Goal: Navigation & Orientation: Find specific page/section

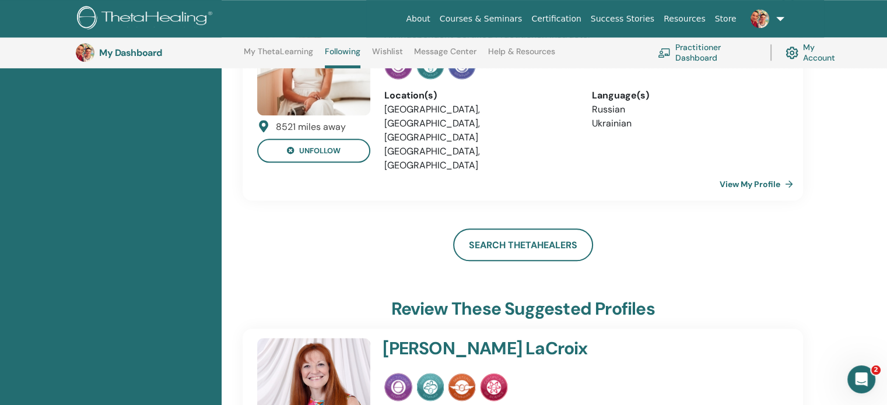
scroll to position [5451, 0]
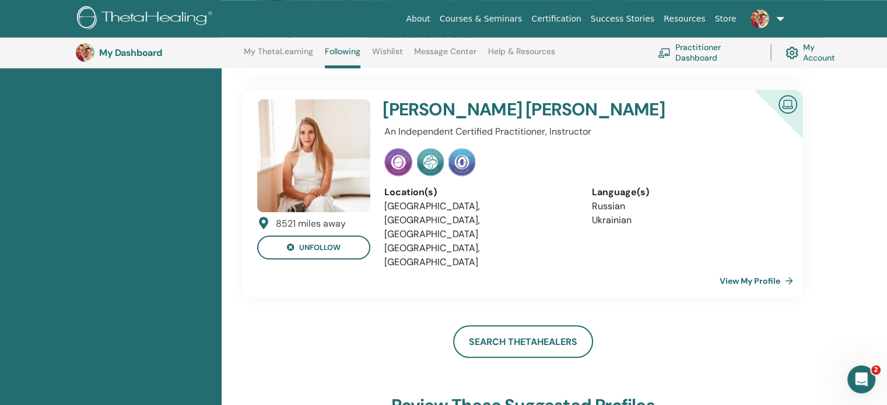
scroll to position [5626, 0]
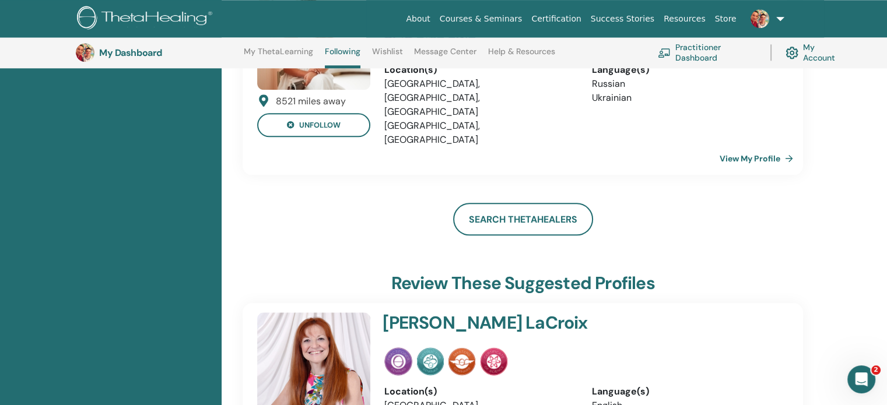
scroll to position [5859, 0]
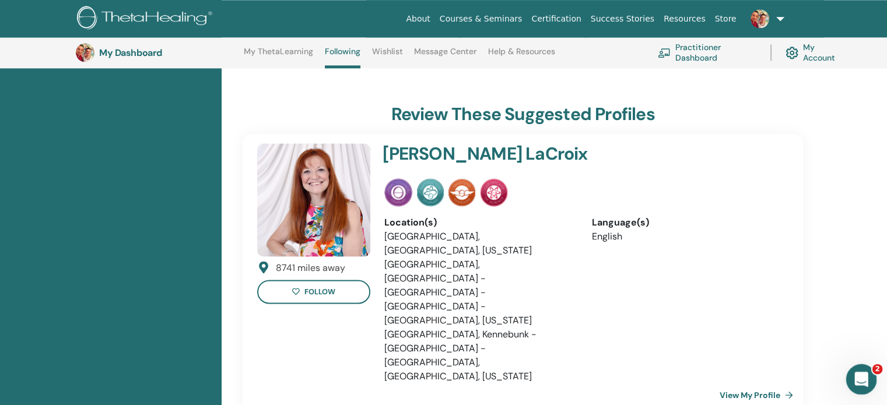
click at [859, 375] on icon "Открыть службу сообщений Intercom" at bounding box center [859, 377] width 19 height 19
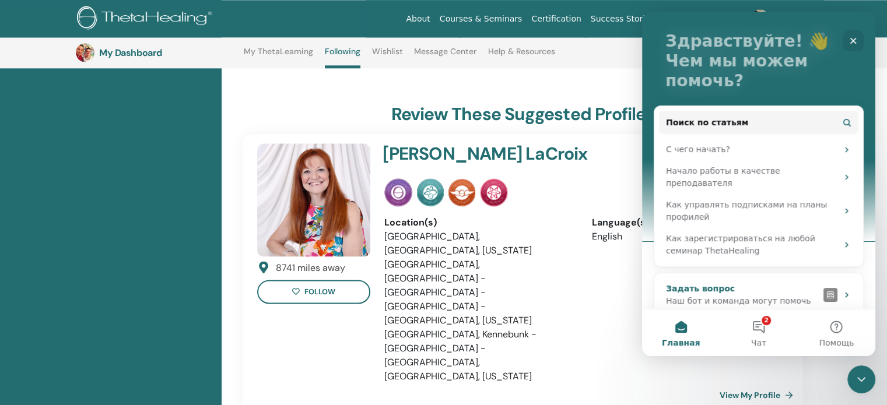
scroll to position [64, 0]
click at [758, 330] on button "2 Чат" at bounding box center [758, 333] width 78 height 47
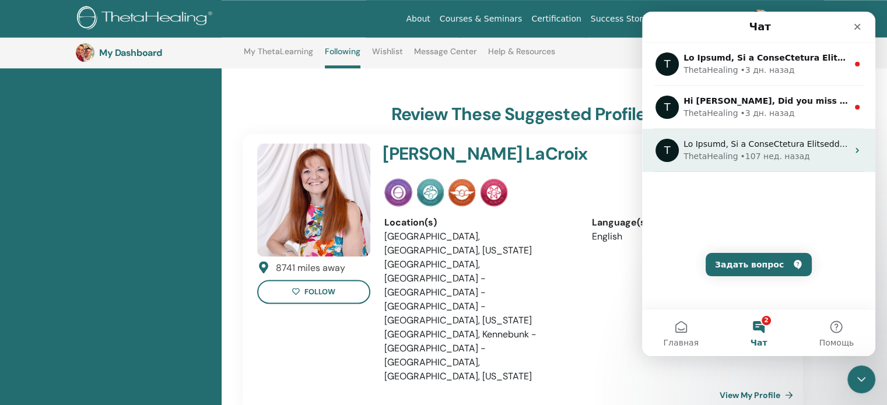
click at [813, 153] on div "ThetaHealing • 107 нед. назад" at bounding box center [765, 156] width 164 height 12
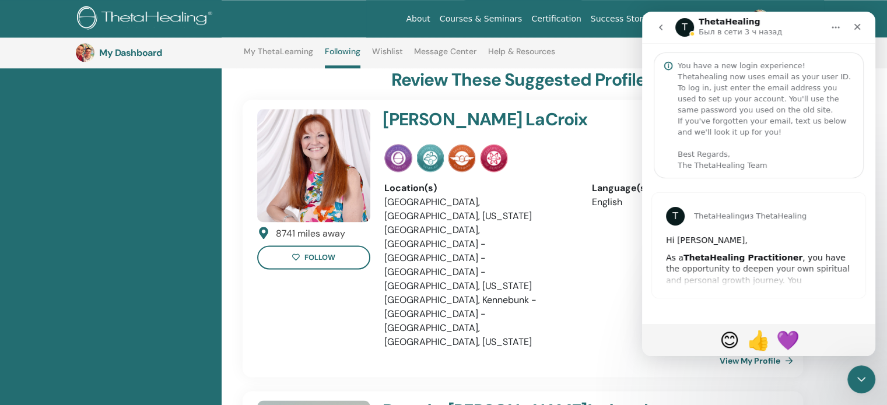
scroll to position [5917, 0]
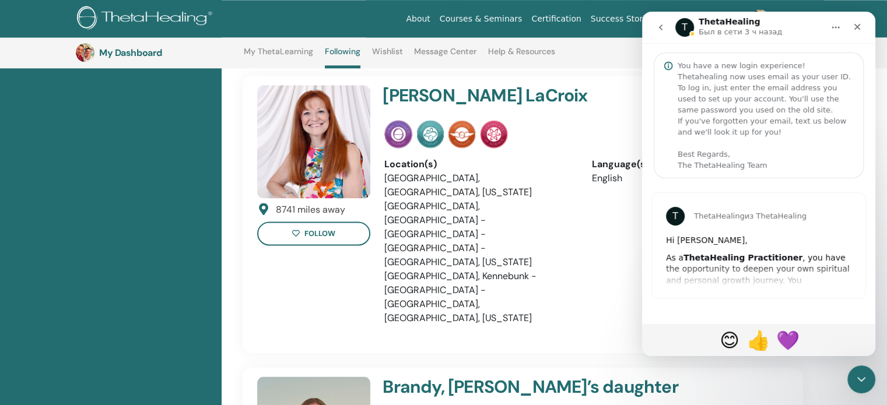
click at [800, 271] on div "T ThetaHealing из ThetaHealing Hi Iuliia, As a ThetaHealing Practitioner , you …" at bounding box center [758, 245] width 213 height 105
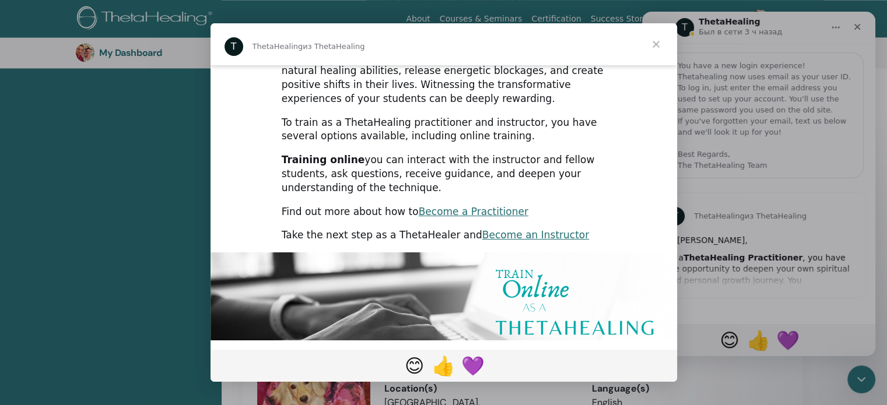
scroll to position [0, 0]
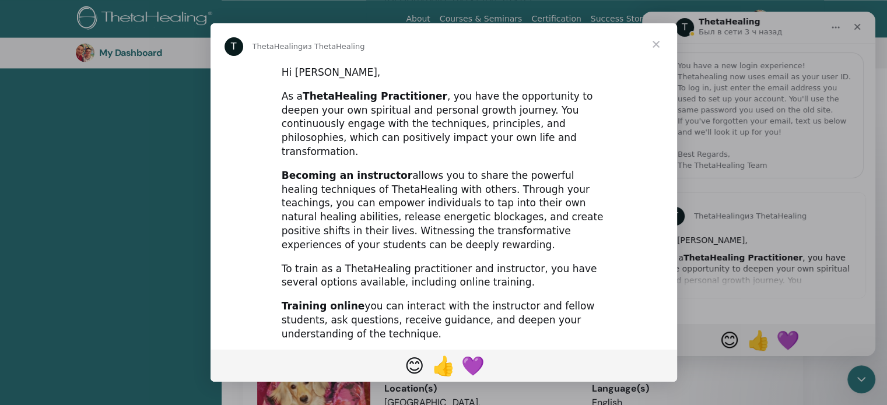
click at [656, 41] on span "Закрыть" at bounding box center [656, 44] width 42 height 42
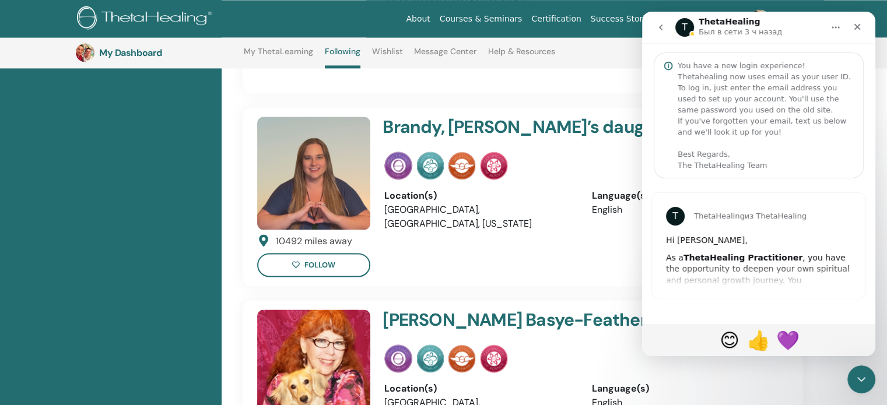
scroll to position [5886, 0]
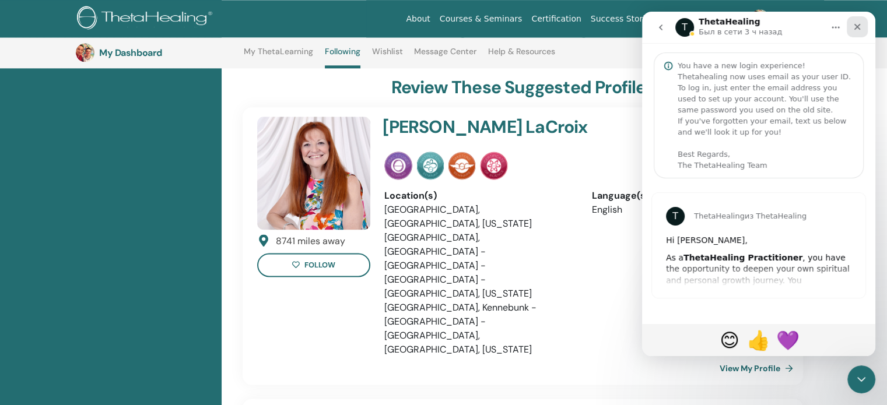
click at [854, 29] on icon "Закрыть" at bounding box center [857, 27] width 6 height 6
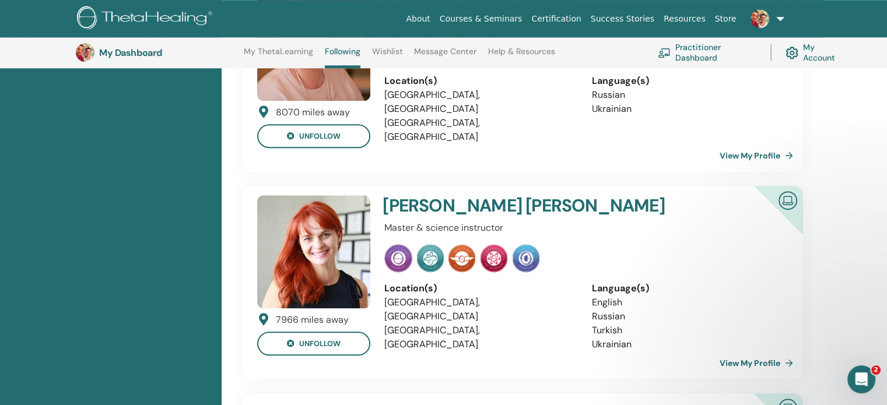
scroll to position [0, 0]
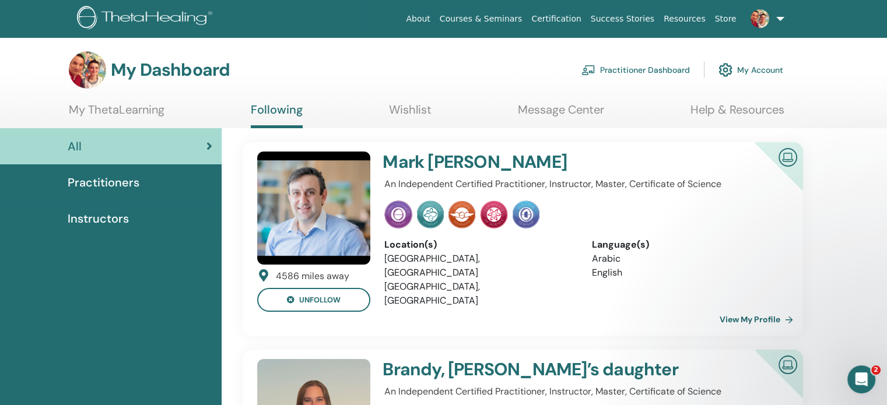
click at [776, 18] on link at bounding box center [765, 18] width 48 height 37
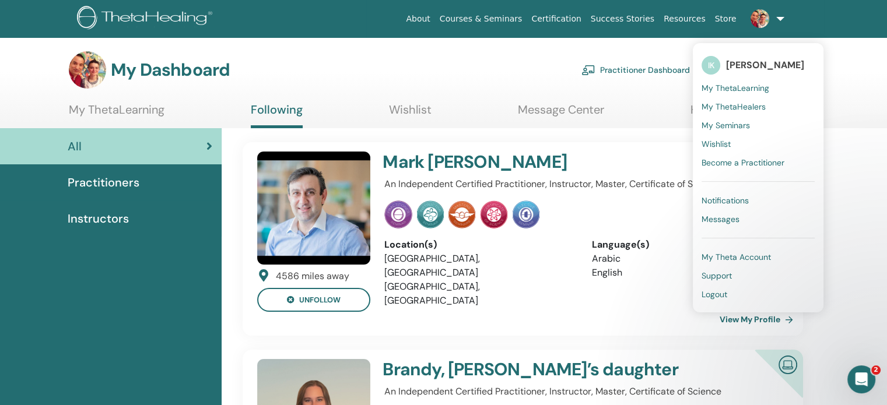
drag, startPoint x: 818, startPoint y: 13, endPoint x: 807, endPoint y: 13, distance: 11.1
click at [819, 13] on ul "About Courses & Seminars Certification Success Stories Resources Store IK Iulii…" at bounding box center [595, 18] width 458 height 37
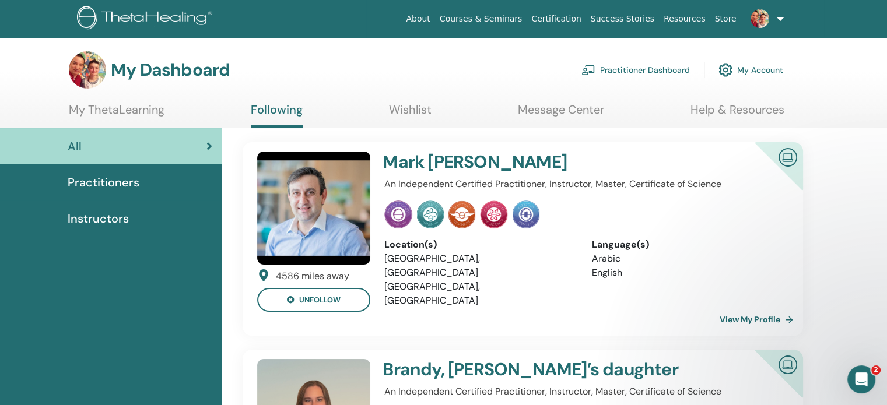
click at [729, 19] on link "Store" at bounding box center [725, 19] width 31 height 22
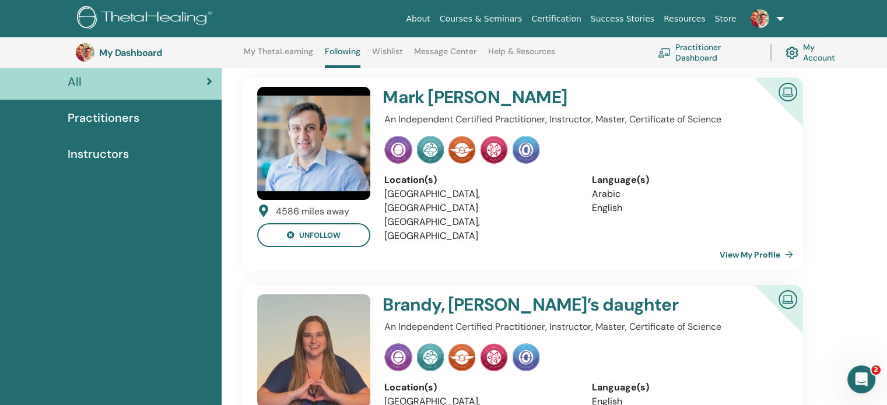
scroll to position [89, 0]
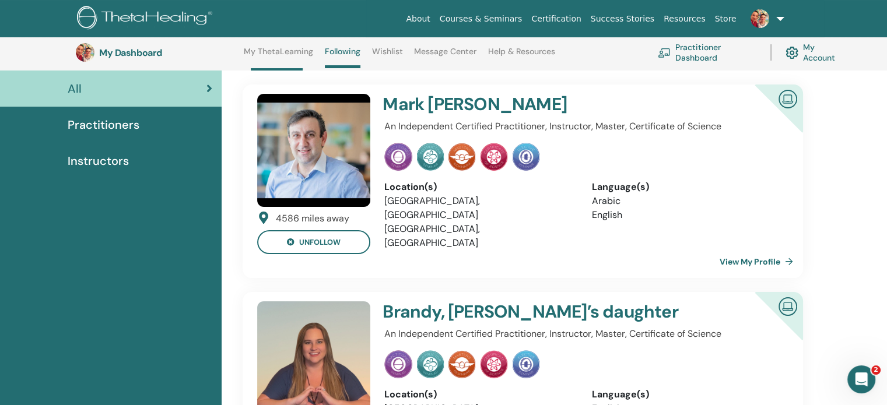
click at [786, 250] on link "View My Profile" at bounding box center [758, 261] width 78 height 23
